Goal: Check status: Check status

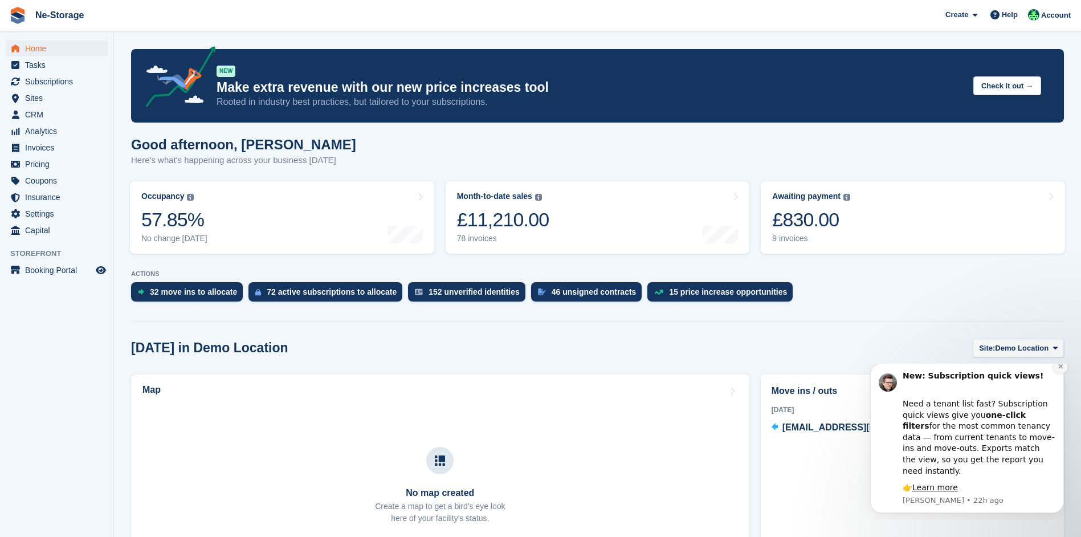
click at [1064, 374] on button "Dismiss notification" at bounding box center [1060, 366] width 15 height 15
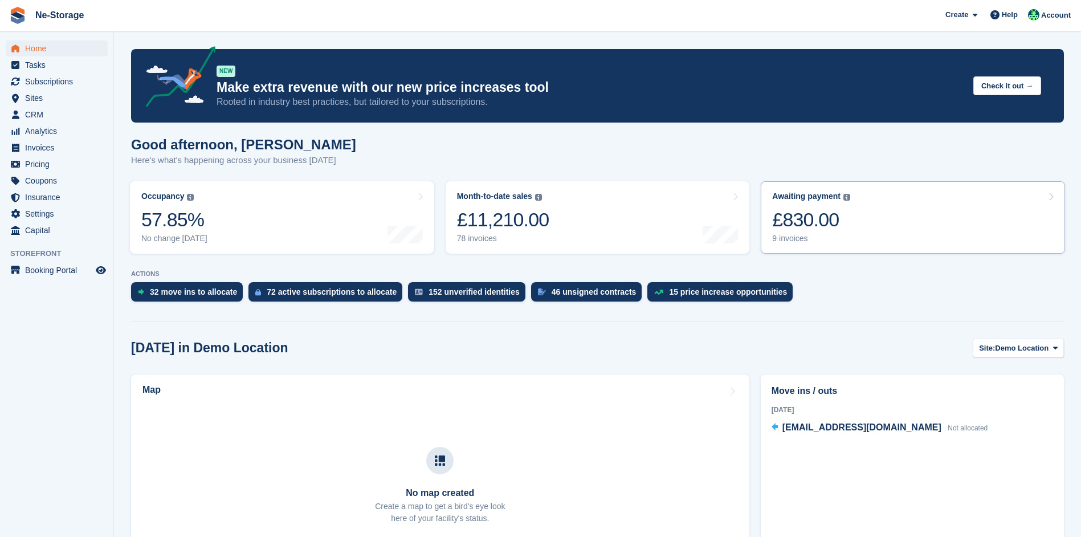
click at [882, 198] on link "Awaiting payment The total outstanding balance on all open invoices. £830.00 9 …" at bounding box center [913, 217] width 304 height 72
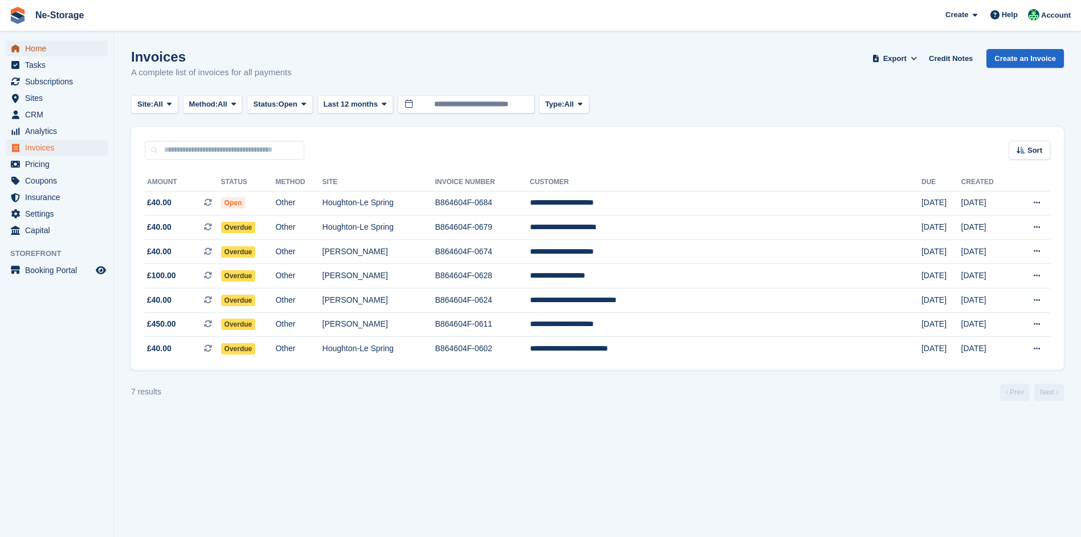
click at [75, 48] on span "Home" at bounding box center [59, 48] width 68 height 16
